Goal: Information Seeking & Learning: Find specific fact

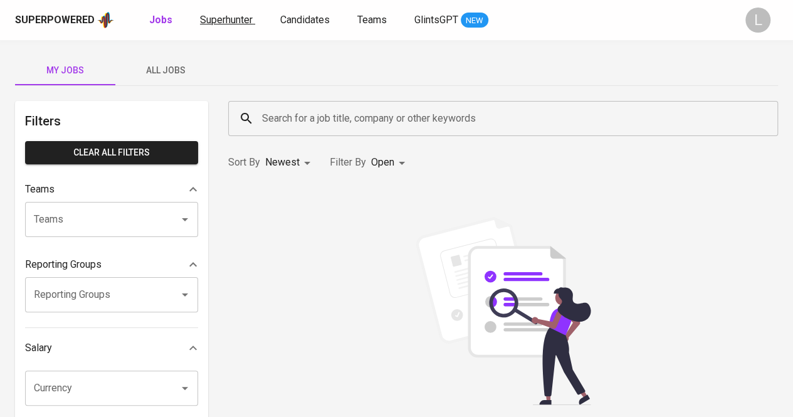
click at [226, 19] on span "Superhunter" at bounding box center [226, 20] width 53 height 12
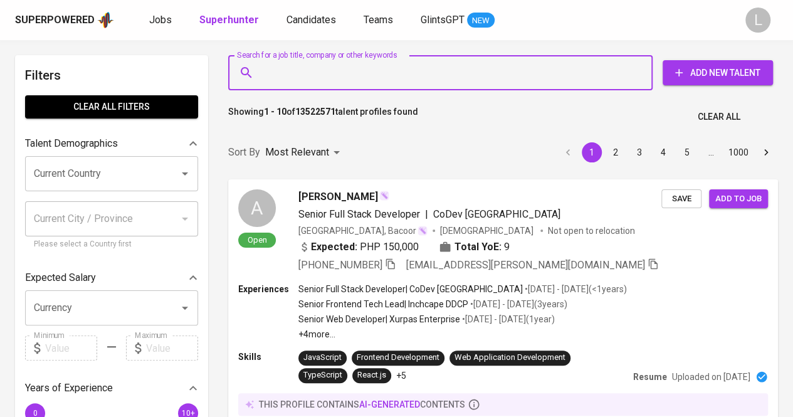
click at [414, 77] on input "Search for a job title, company or other keywords" at bounding box center [443, 73] width 369 height 24
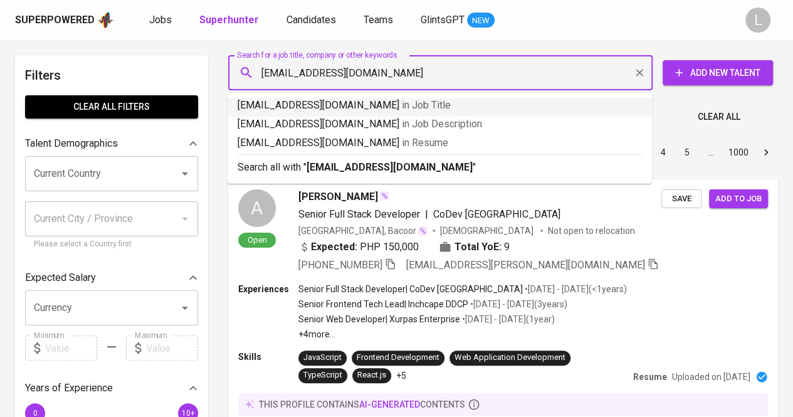
type input "chikahelty08@gmail.com"
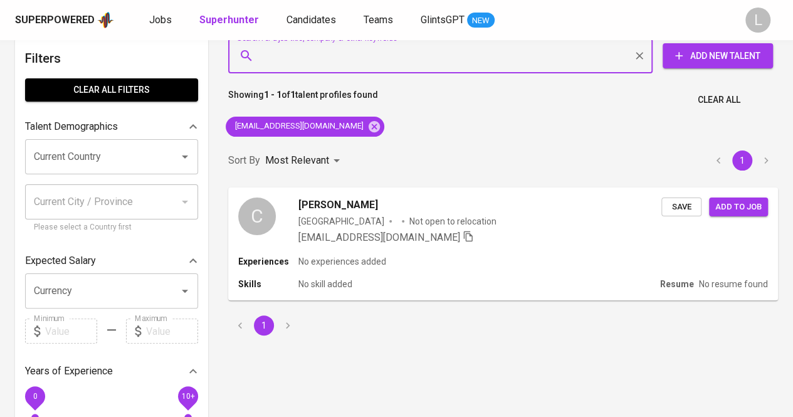
scroll to position [21, 0]
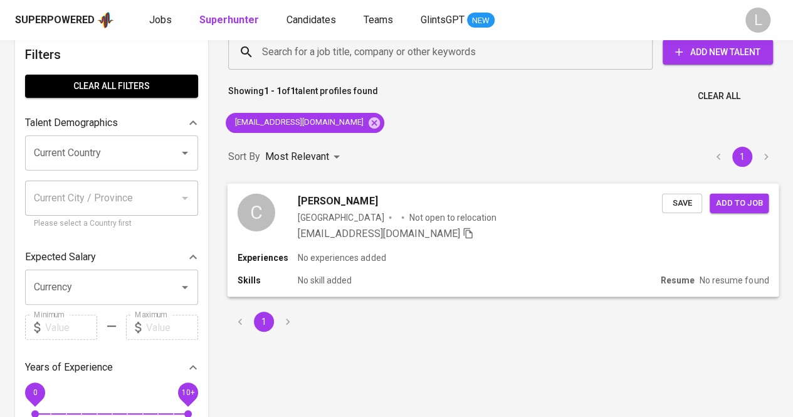
click at [313, 215] on div "[GEOGRAPHIC_DATA]" at bounding box center [341, 217] width 86 height 13
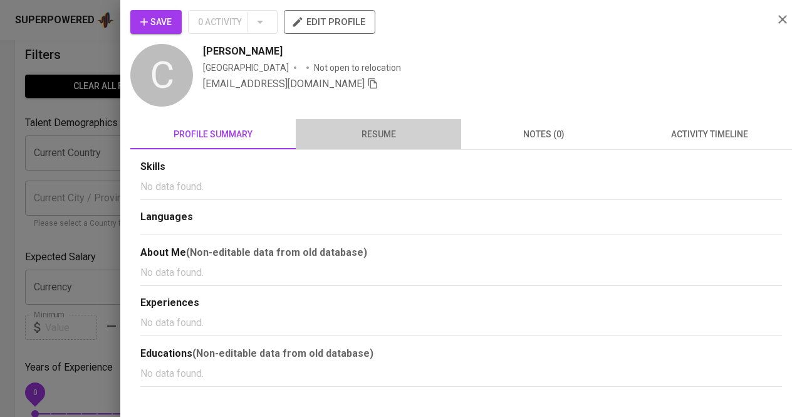
click at [384, 127] on span "resume" at bounding box center [378, 135] width 150 height 16
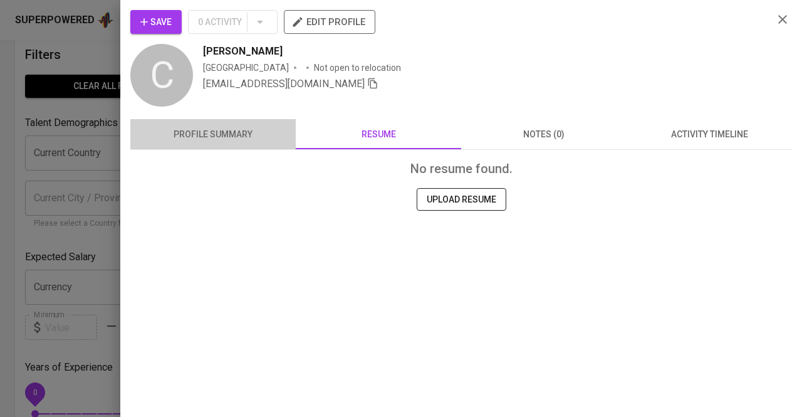
click at [282, 134] on span "profile summary" at bounding box center [213, 135] width 150 height 16
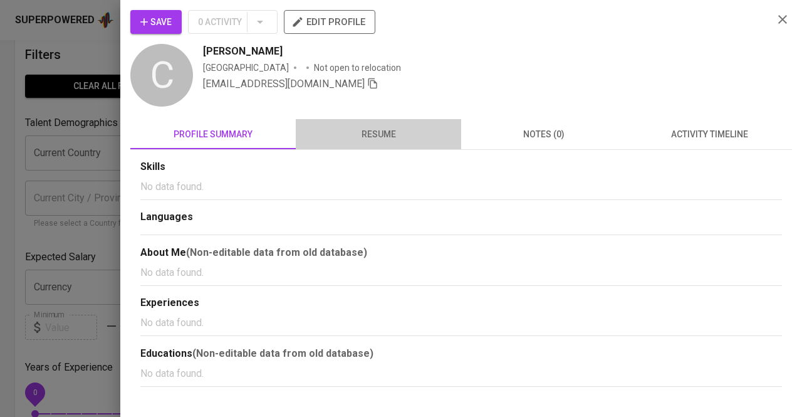
click at [349, 123] on button "resume" at bounding box center [378, 134] width 165 height 30
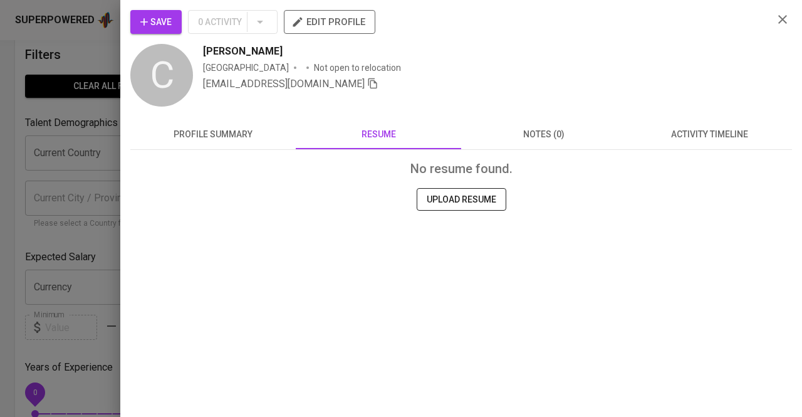
click at [33, 142] on div at bounding box center [401, 208] width 802 height 417
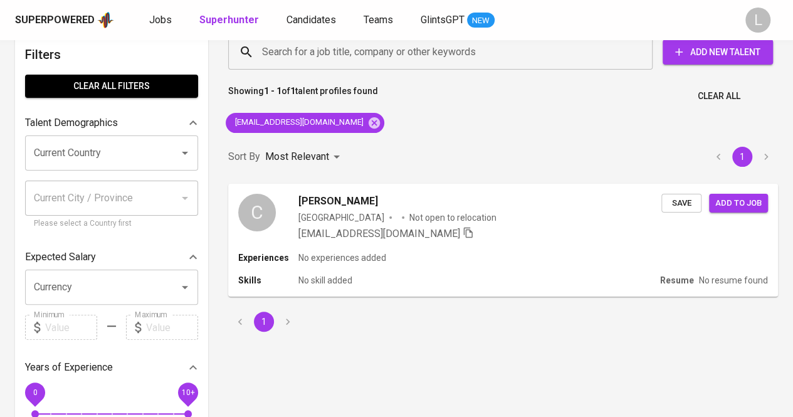
scroll to position [0, 0]
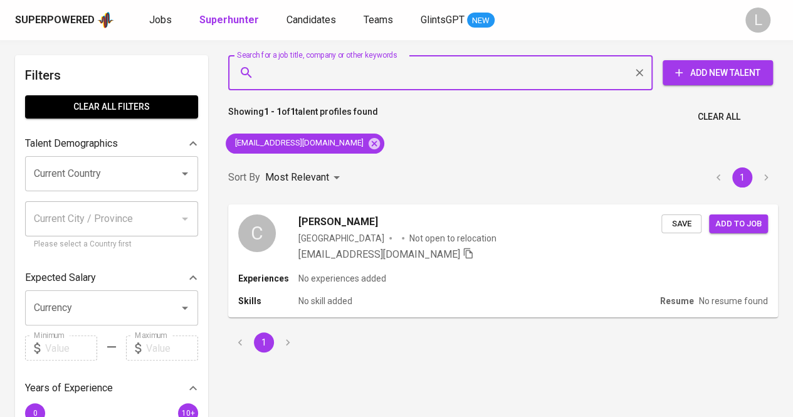
click at [350, 78] on input "Search for a job title, company or other keywords" at bounding box center [443, 73] width 369 height 24
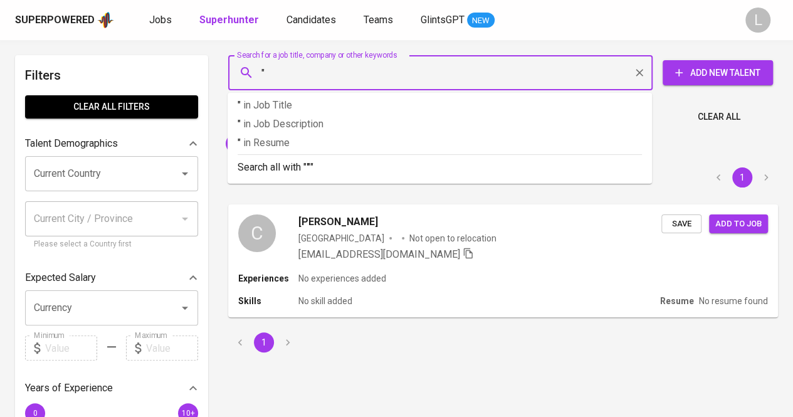
paste input "Nur Risqia Silviana"
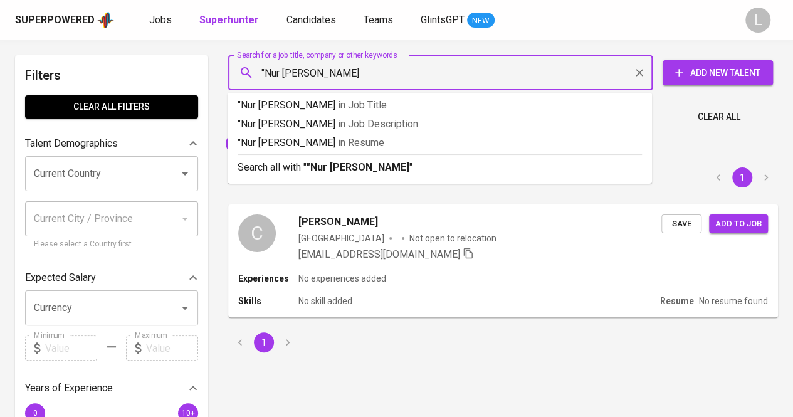
type input ""Nur Risqia Silviana""
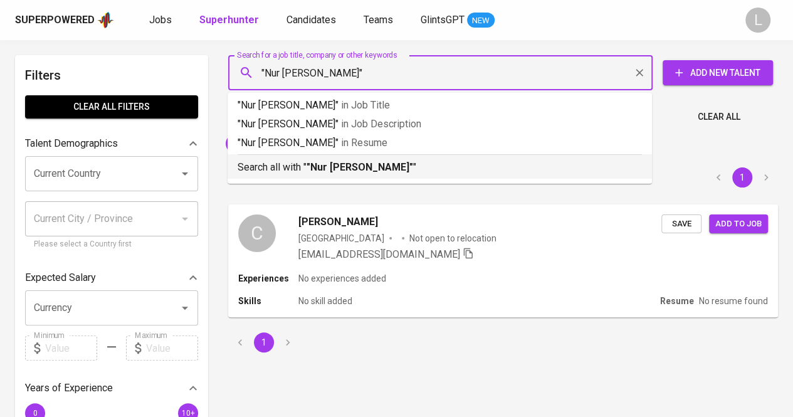
click at [354, 167] on b ""Nur Risqia Silviana"" at bounding box center [360, 167] width 107 height 12
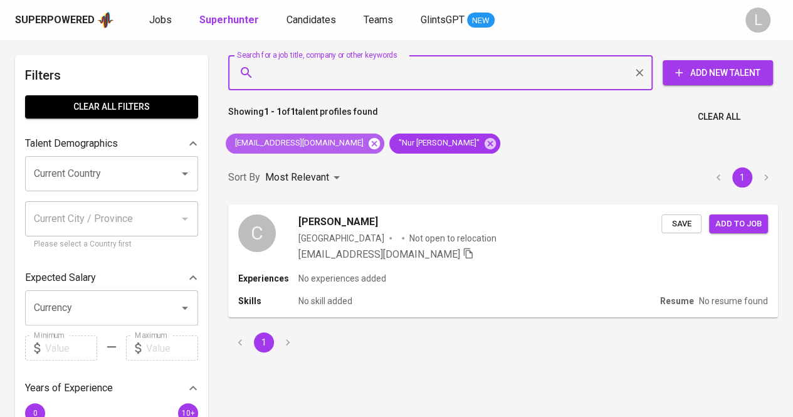
click at [369, 140] on icon at bounding box center [374, 142] width 11 height 11
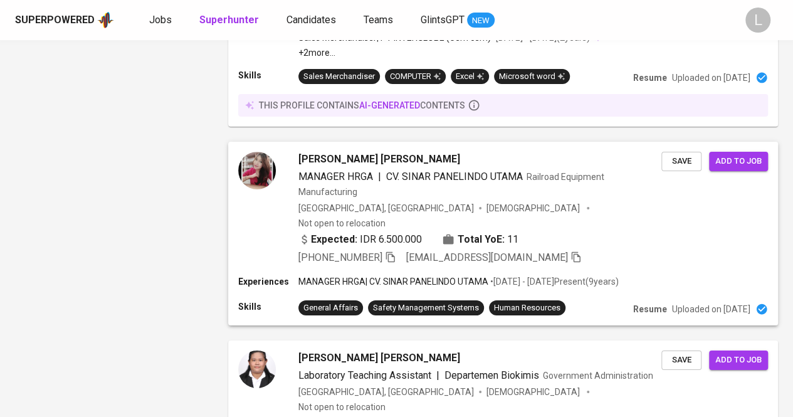
scroll to position [2236, 0]
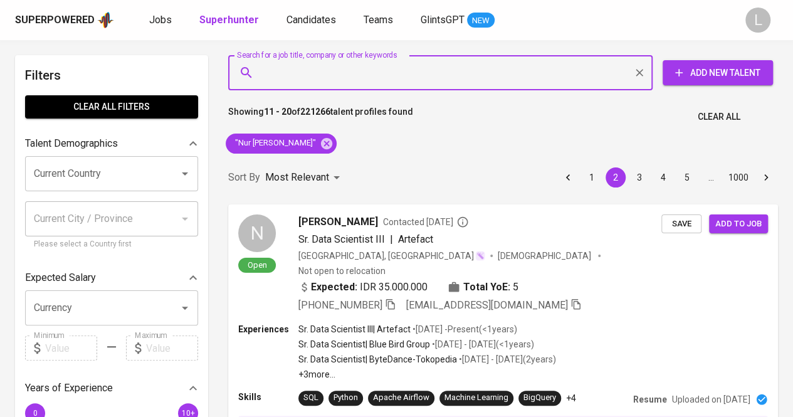
click at [349, 63] on input "Search for a job title, company or other keywords" at bounding box center [443, 73] width 369 height 24
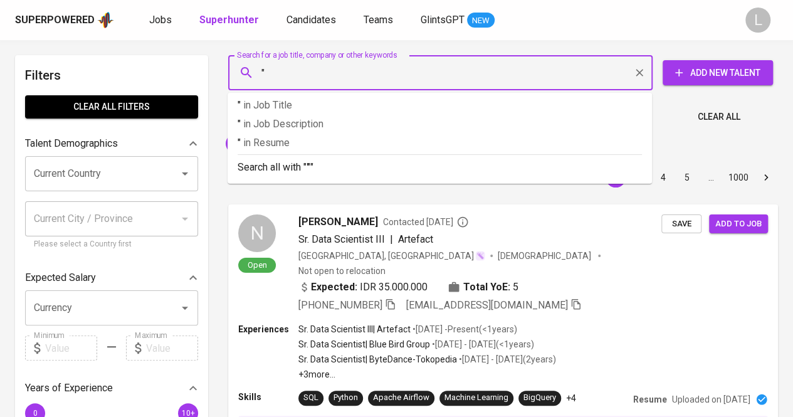
paste input "Universitas Jenderal Soedirman"
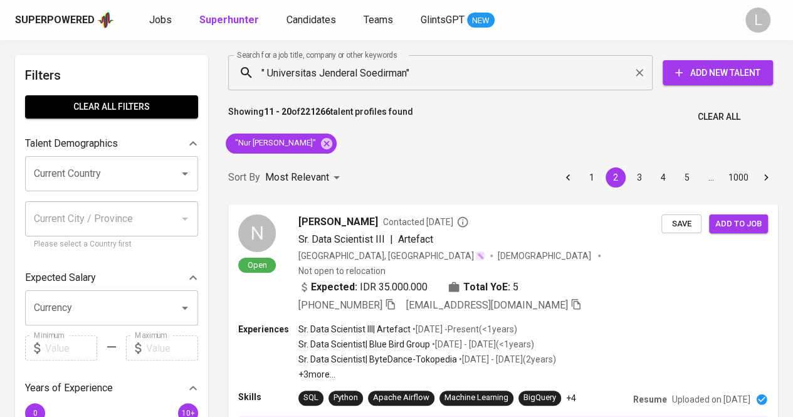
click at [360, 197] on div "N Open Nur Rochman Muhammad Contacted 16 days ago Sr. Data Scientist III | Arte…" at bounding box center [503, 326] width 565 height 259
drag, startPoint x: 232, startPoint y: 142, endPoint x: 308, endPoint y: 146, distance: 76.6
click at [308, 146] on span ""Nur Risqia Silviana"" at bounding box center [275, 143] width 98 height 12
copy span ""Nur Risqia Silviana""
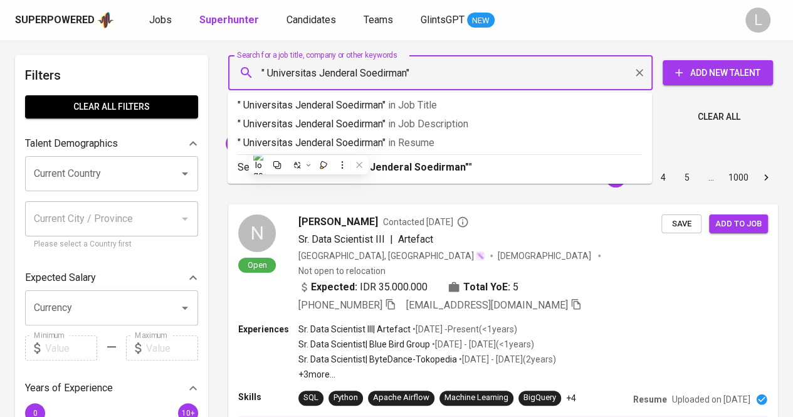
click at [261, 70] on input "" Universitas Jenderal Soedirman"" at bounding box center [443, 73] width 369 height 24
paste input ""Nur Risqia Silviana""
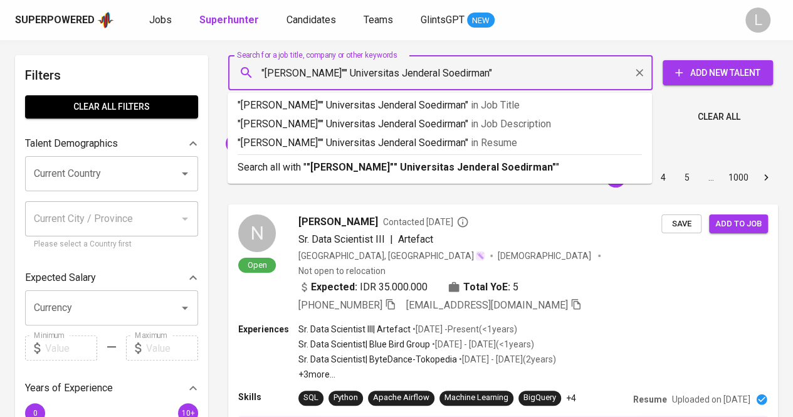
click at [350, 72] on input ""Nur Risqia Silviana"" Universitas Jenderal Soedirman"" at bounding box center [443, 73] width 369 height 24
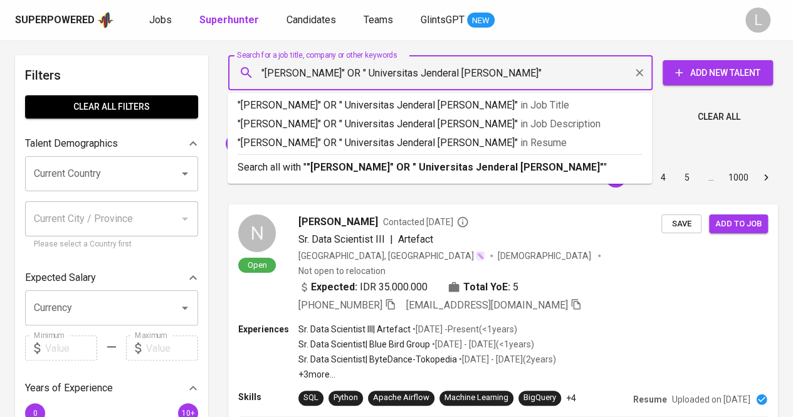
click at [374, 71] on input ""Nur Risqia Silviana" OR " Universitas Jenderal Soedirman"" at bounding box center [443, 73] width 369 height 24
type input ""Nur Risqia Silviana" OR "Universitas Jenderal Soedirman""
click at [366, 172] on b ""Nur Risqia Silviana" OR "Universitas Jenderal Soedirman"" at bounding box center [454, 167] width 295 height 12
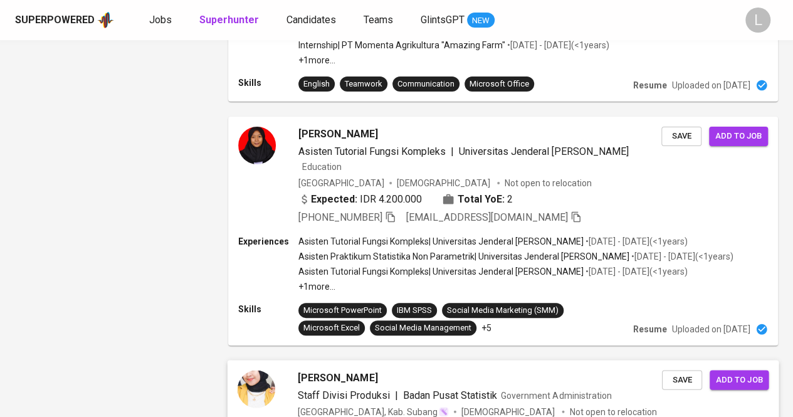
scroll to position [2431, 0]
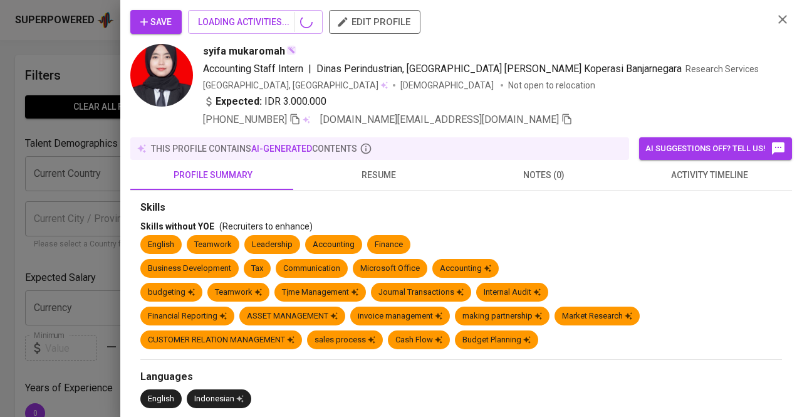
click at [8, 172] on div at bounding box center [401, 208] width 802 height 417
click at [775, 19] on icon "button" at bounding box center [782, 19] width 15 height 15
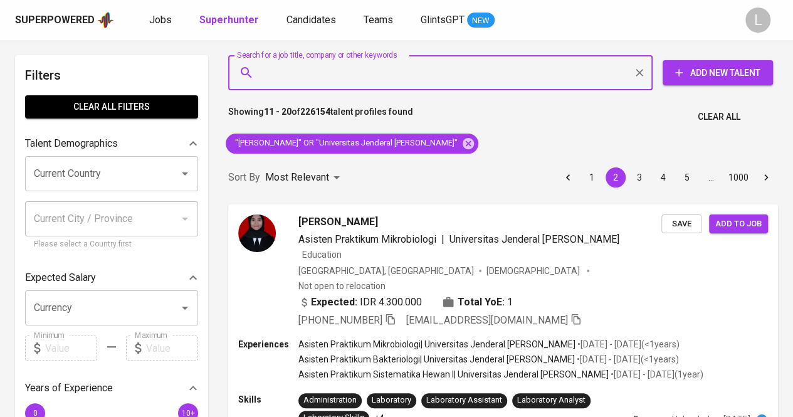
click at [357, 67] on input "Search for a job title, company or other keywords" at bounding box center [443, 73] width 369 height 24
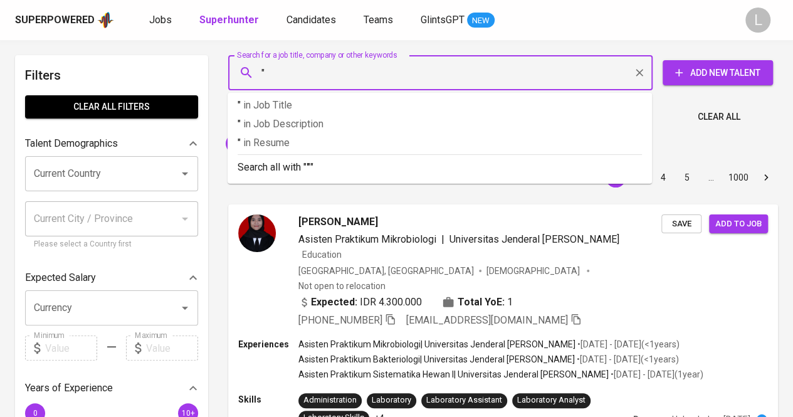
paste input "[PERSON_NAME] [PERSON_NAME]"
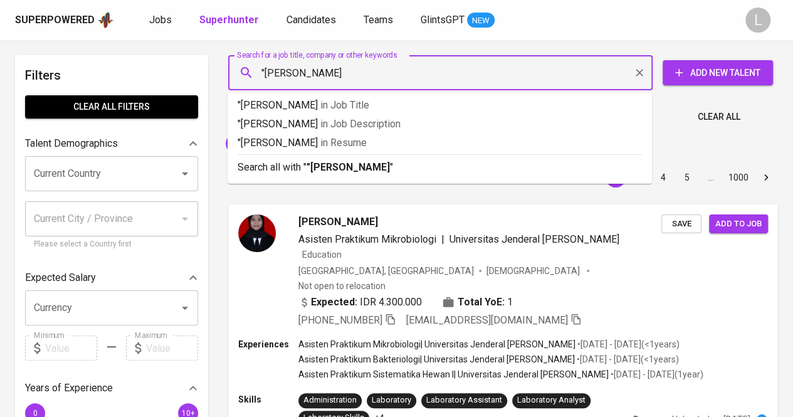
type input ""[PERSON_NAME] Oktavandani""
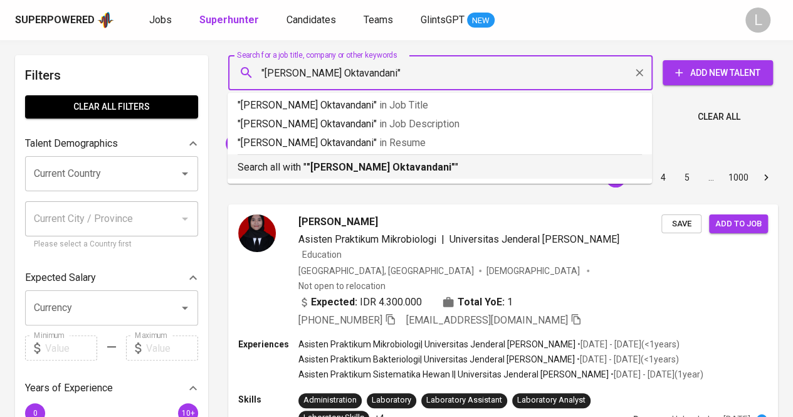
click at [359, 164] on b ""[PERSON_NAME] Oktavandani"" at bounding box center [381, 167] width 149 height 12
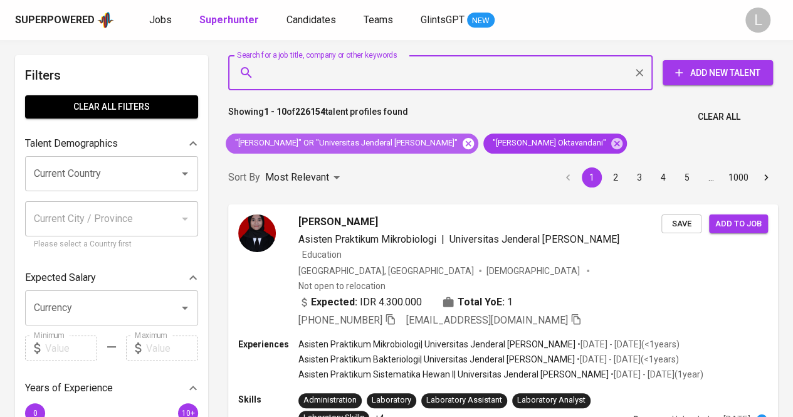
click at [463, 148] on icon at bounding box center [468, 142] width 11 height 11
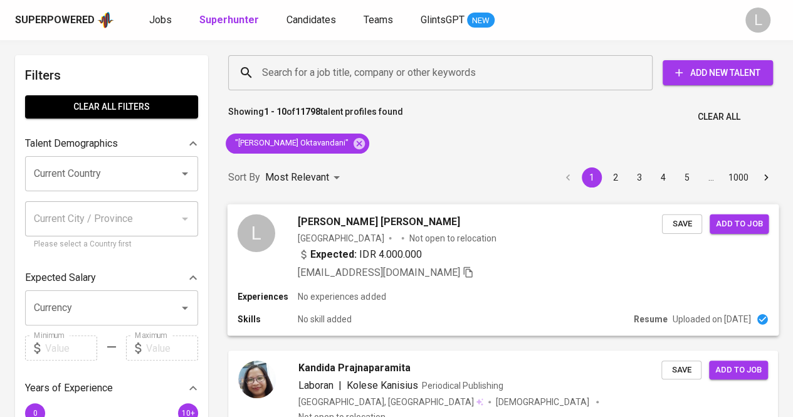
click at [397, 219] on span "[PERSON_NAME] [PERSON_NAME]" at bounding box center [379, 221] width 162 height 15
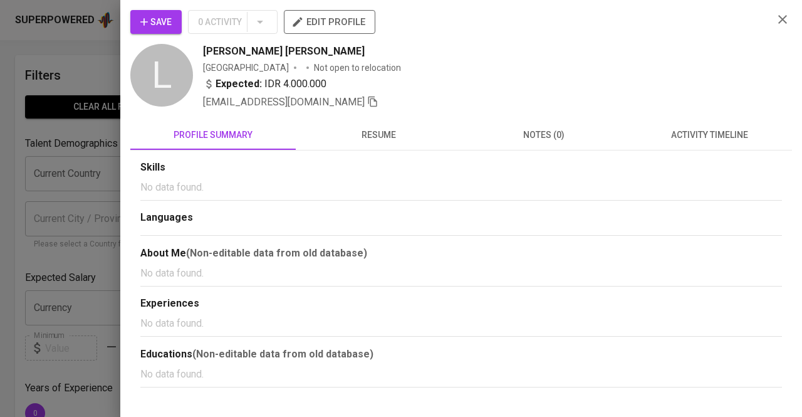
click at [366, 132] on span "resume" at bounding box center [378, 135] width 150 height 16
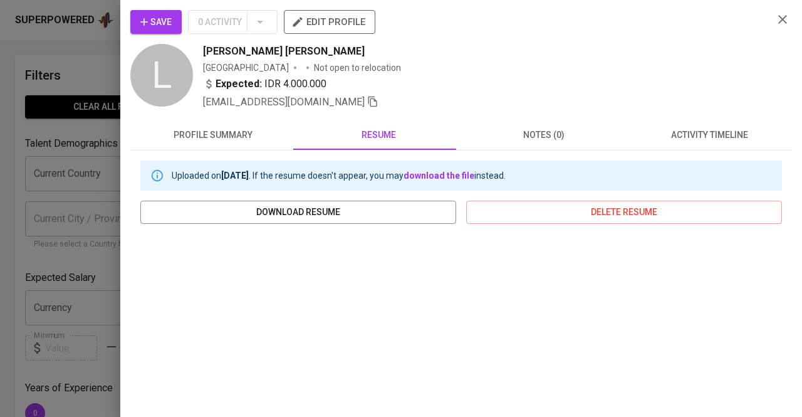
drag, startPoint x: 199, startPoint y: 51, endPoint x: 367, endPoint y: 48, distance: 168.0
click at [367, 48] on div "L Lily Prajnaparamita Oktavandani Indonesia Not open to relocation Expected: ID…" at bounding box center [446, 77] width 633 height 66
copy span "[PERSON_NAME] [PERSON_NAME]"
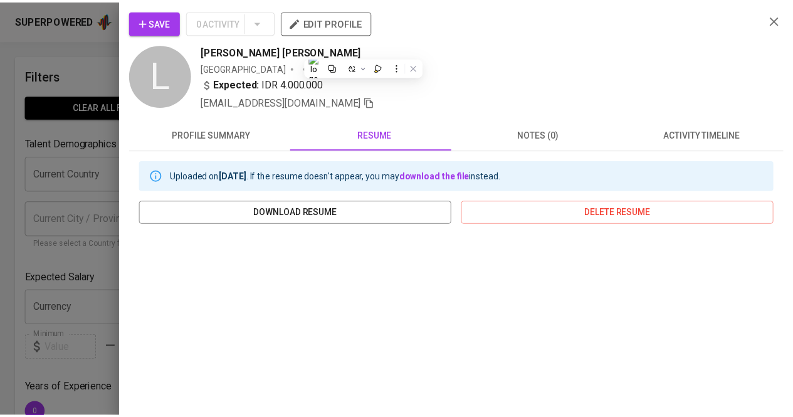
scroll to position [211, 0]
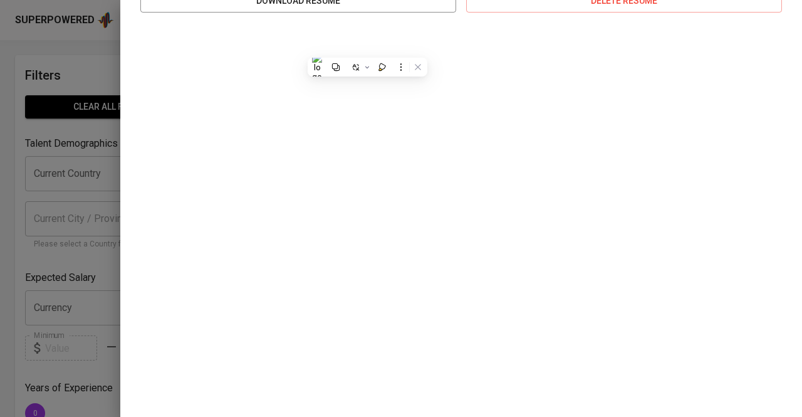
click at [53, 154] on div at bounding box center [401, 208] width 802 height 417
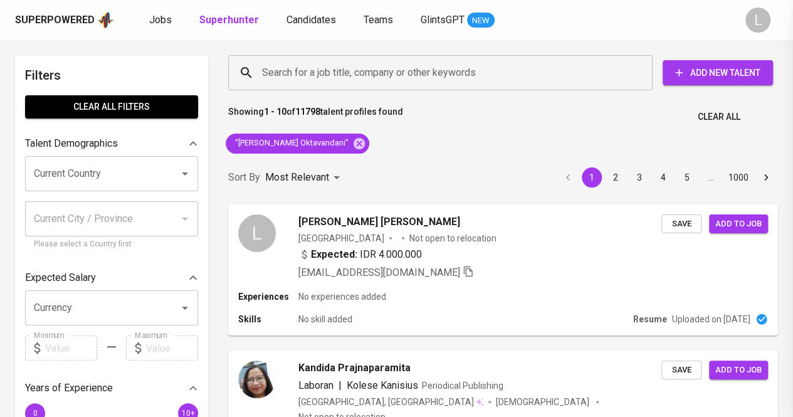
scroll to position [0, 0]
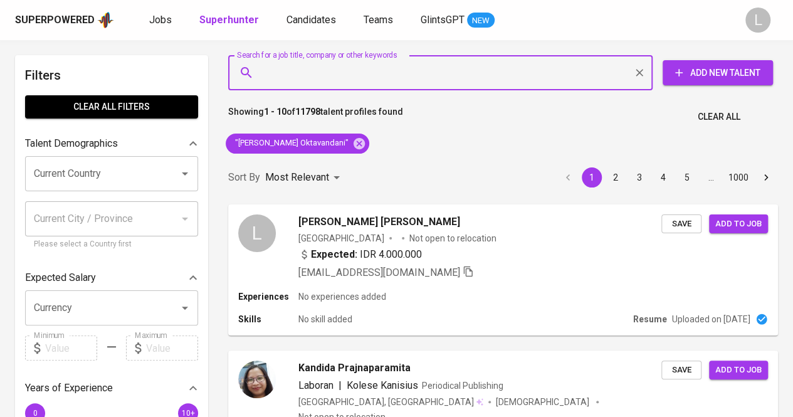
click at [362, 65] on input "Search for a job title, company or other keywords" at bounding box center [443, 73] width 369 height 24
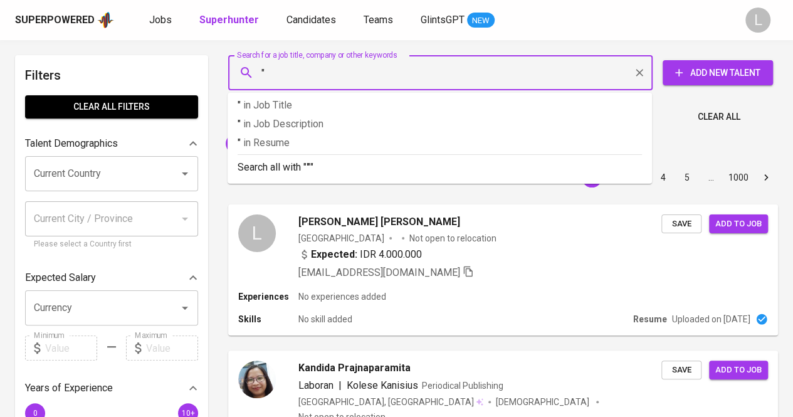
paste input "Novia Hardian Limba"
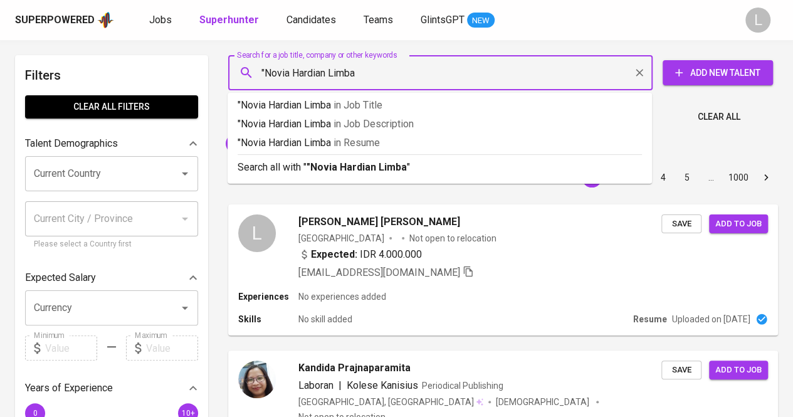
type input ""Novia Hardian Limba""
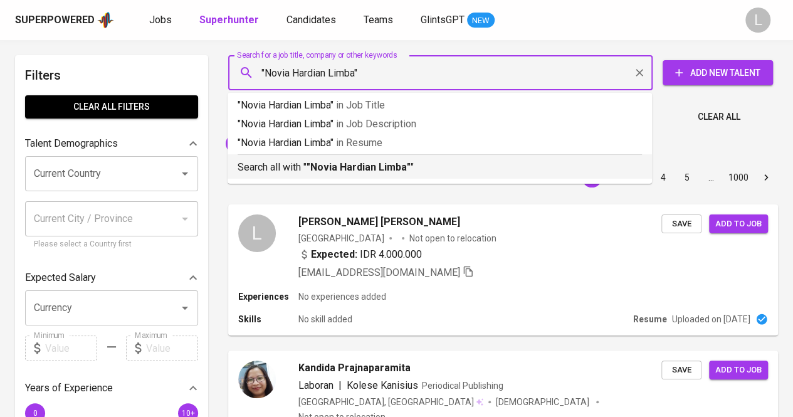
click at [342, 165] on b ""Novia Hardian Limba"" at bounding box center [359, 167] width 104 height 12
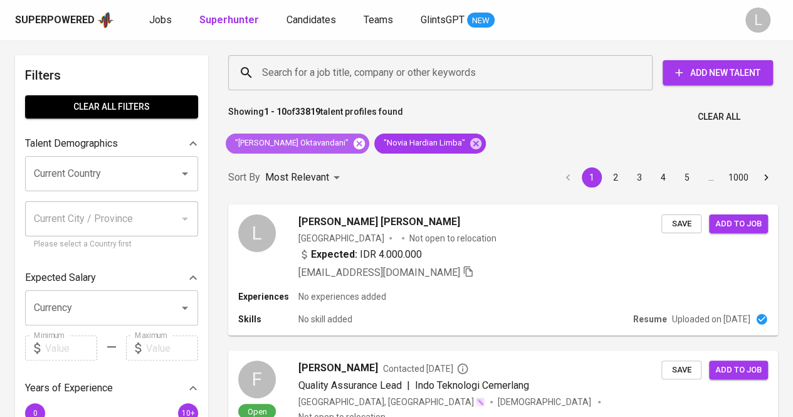
click at [365, 139] on icon at bounding box center [359, 142] width 11 height 11
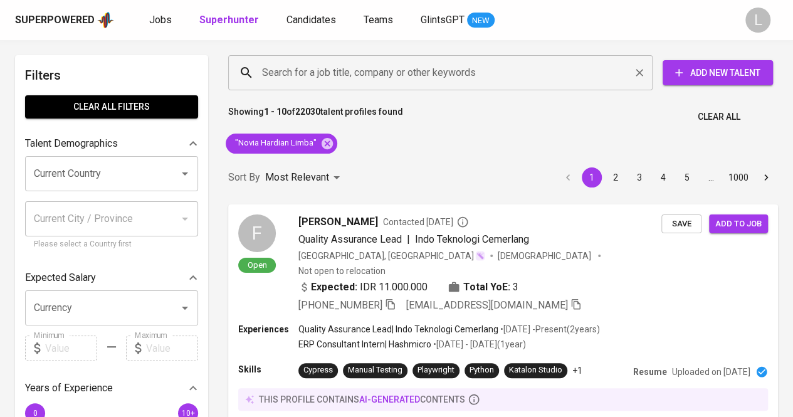
click at [410, 82] on input "Search for a job title, company or other keywords" at bounding box center [443, 73] width 369 height 24
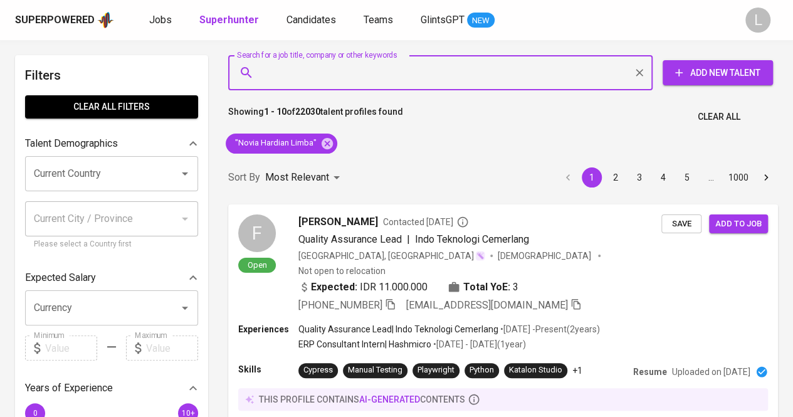
paste input "[EMAIL_ADDRESS][DOMAIN_NAME]"
type input "[EMAIL_ADDRESS][DOMAIN_NAME]"
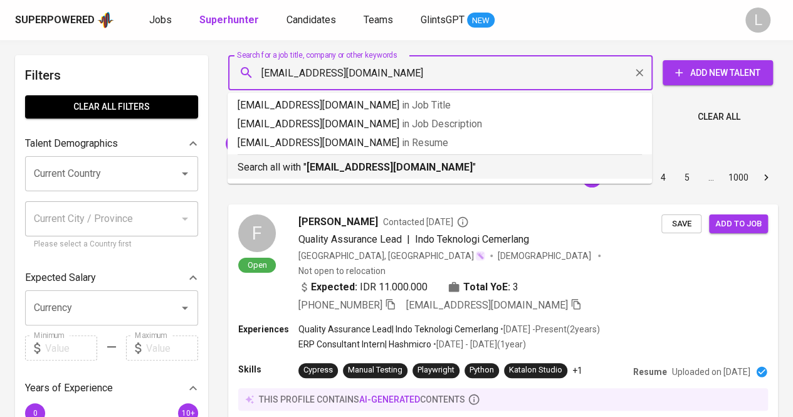
click at [365, 166] on b "[EMAIL_ADDRESS][DOMAIN_NAME]" at bounding box center [390, 167] width 166 height 12
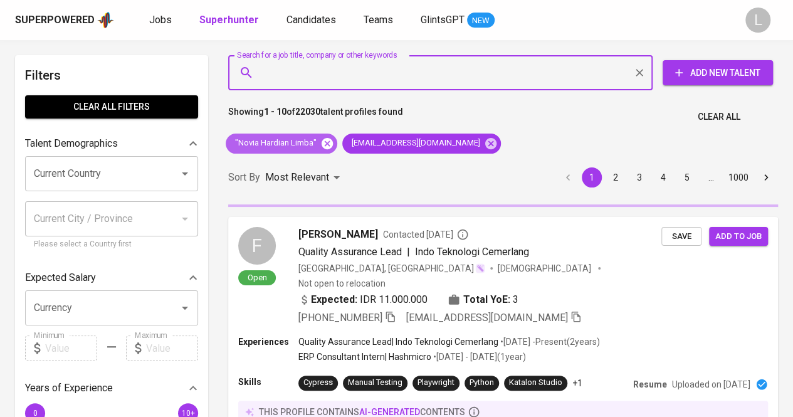
click at [328, 145] on icon at bounding box center [327, 144] width 14 height 14
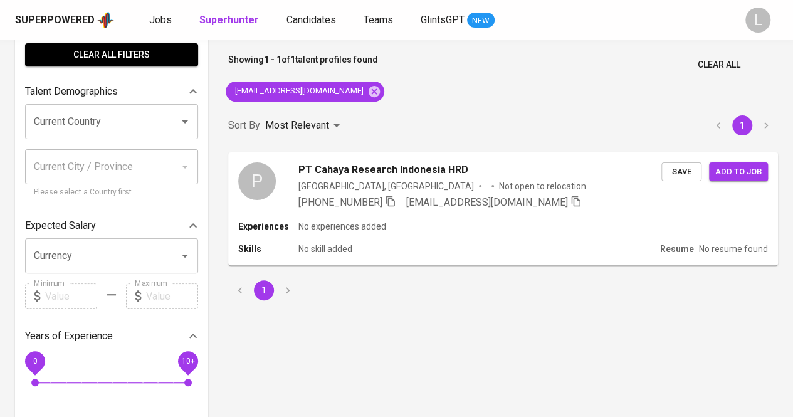
scroll to position [53, 0]
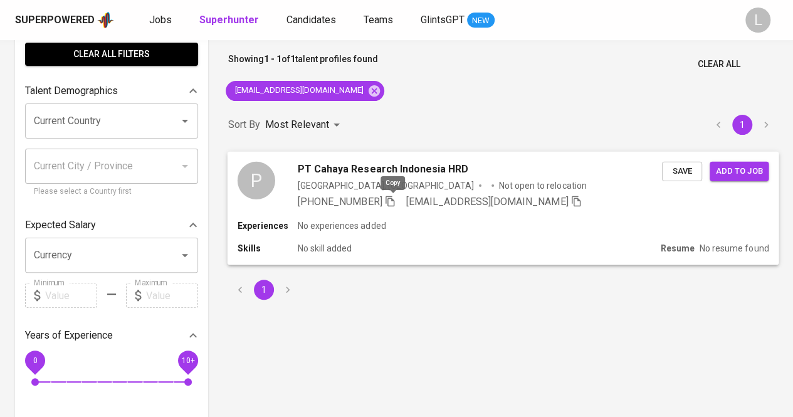
click at [391, 205] on icon "button" at bounding box center [390, 201] width 9 height 11
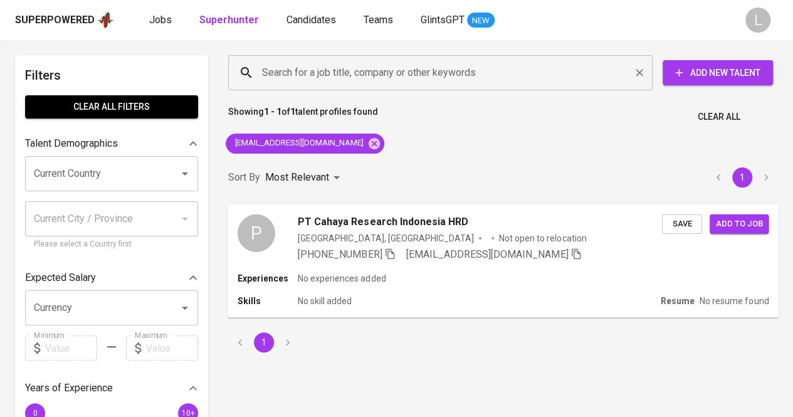
click at [351, 85] on div "Search for a job title, company or other keywords" at bounding box center [440, 72] width 424 height 35
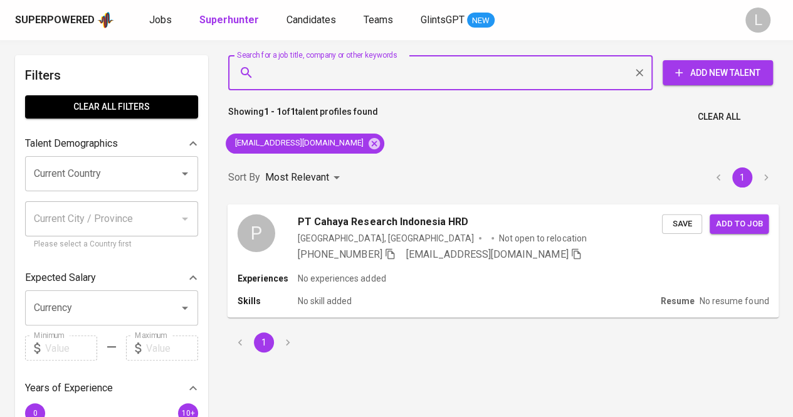
paste input "[EMAIL_ADDRESS][DOMAIN_NAME]"
type input "[EMAIL_ADDRESS][DOMAIN_NAME]"
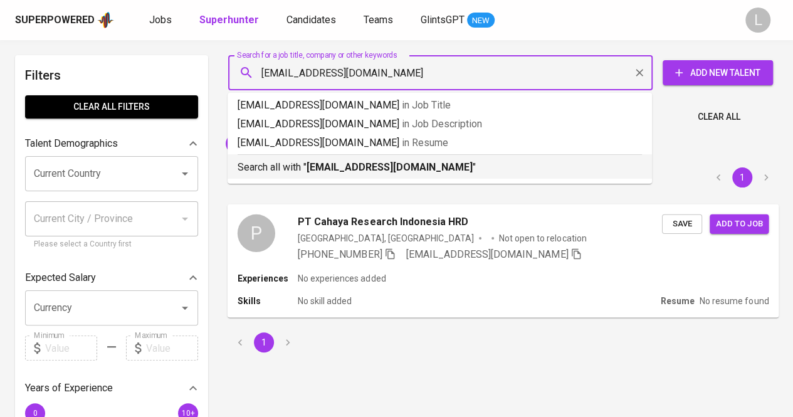
click at [347, 160] on p "Search all with " [EMAIL_ADDRESS][DOMAIN_NAME] "" at bounding box center [440, 167] width 404 height 15
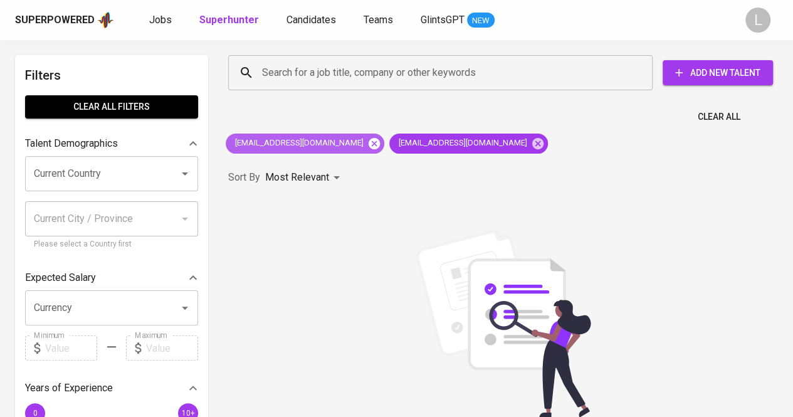
click at [367, 140] on icon at bounding box center [374, 144] width 14 height 14
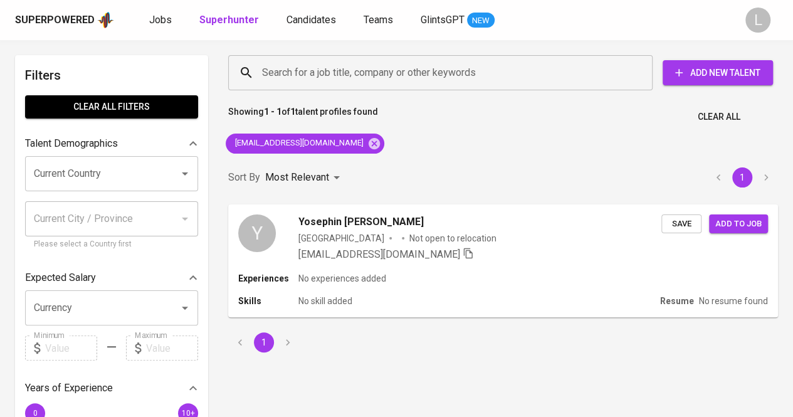
scroll to position [93, 0]
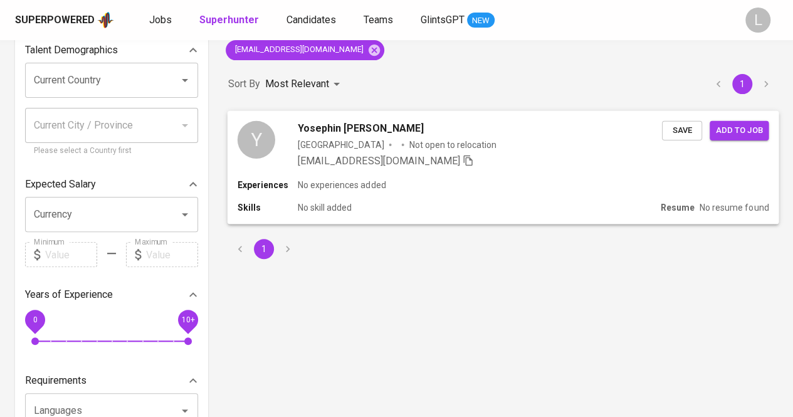
click at [335, 123] on span "Yosephin [PERSON_NAME]" at bounding box center [361, 127] width 126 height 15
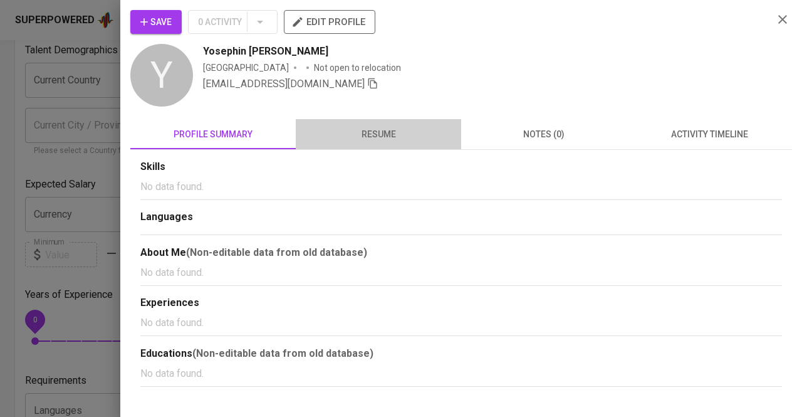
click at [369, 131] on span "resume" at bounding box center [378, 135] width 150 height 16
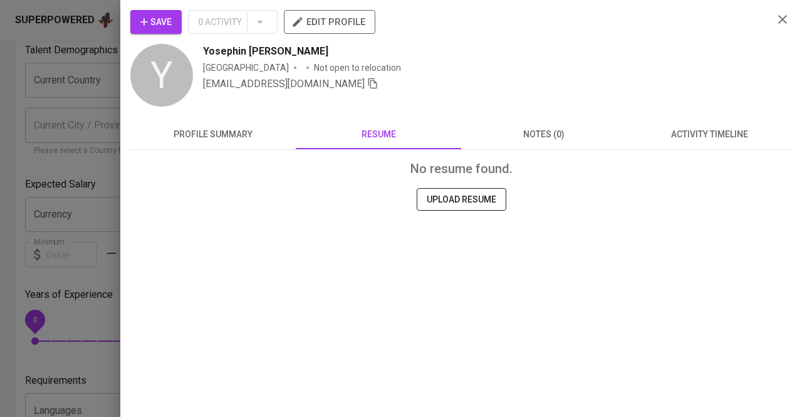
click at [33, 113] on div at bounding box center [401, 208] width 802 height 417
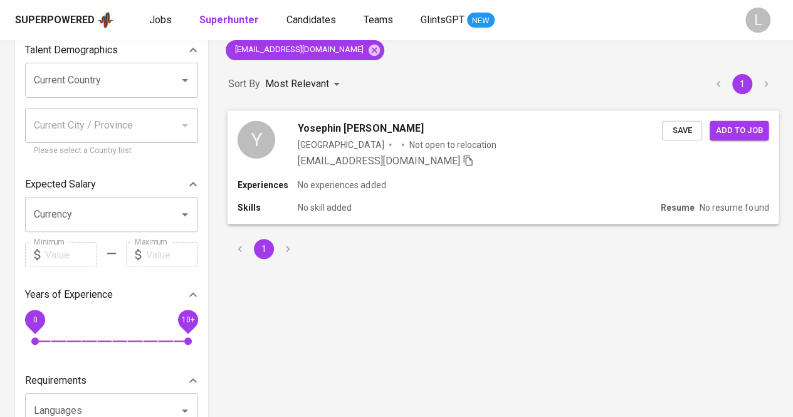
scroll to position [0, 0]
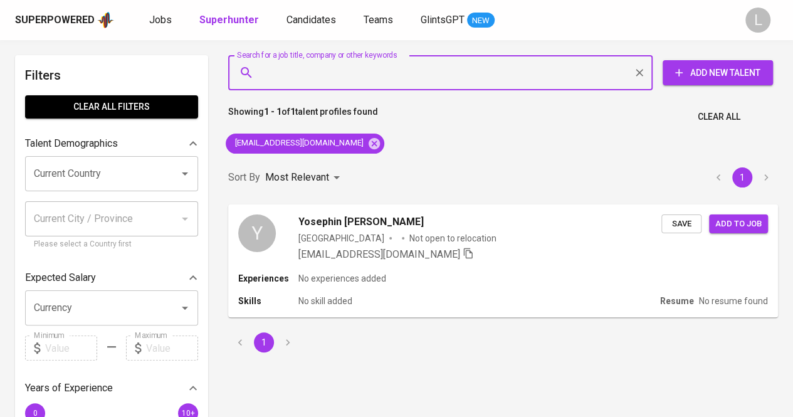
paste input "[EMAIL_ADDRESS][DOMAIN_NAME]"
click at [350, 71] on input "Search for a job title, company or other keywords" at bounding box center [443, 73] width 369 height 24
type input "[EMAIL_ADDRESS][DOMAIN_NAME]"
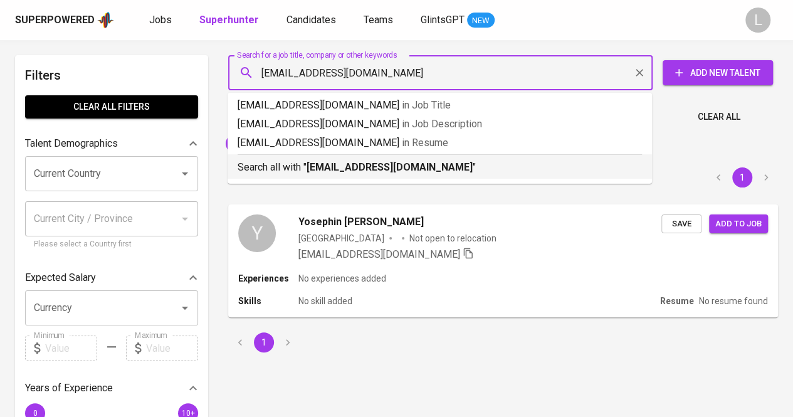
click at [353, 164] on b "[EMAIL_ADDRESS][DOMAIN_NAME]" at bounding box center [390, 167] width 166 height 12
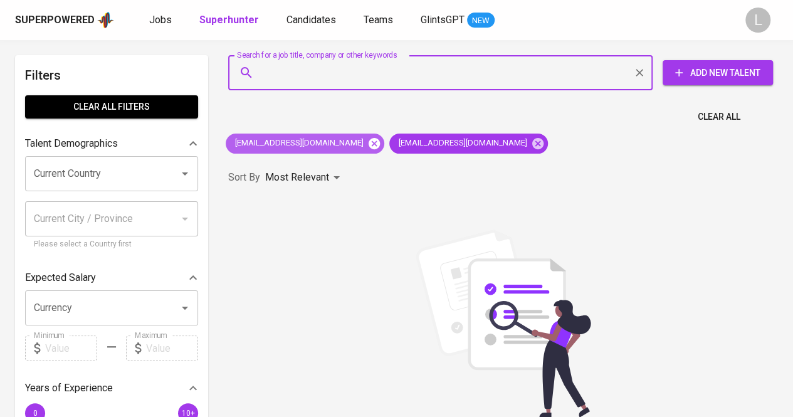
click at [367, 144] on icon at bounding box center [374, 144] width 14 height 14
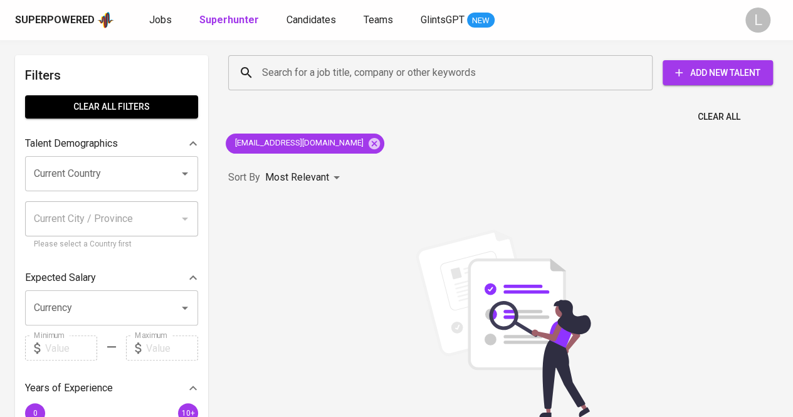
scroll to position [21, 0]
